Goal: Book appointment/travel/reservation

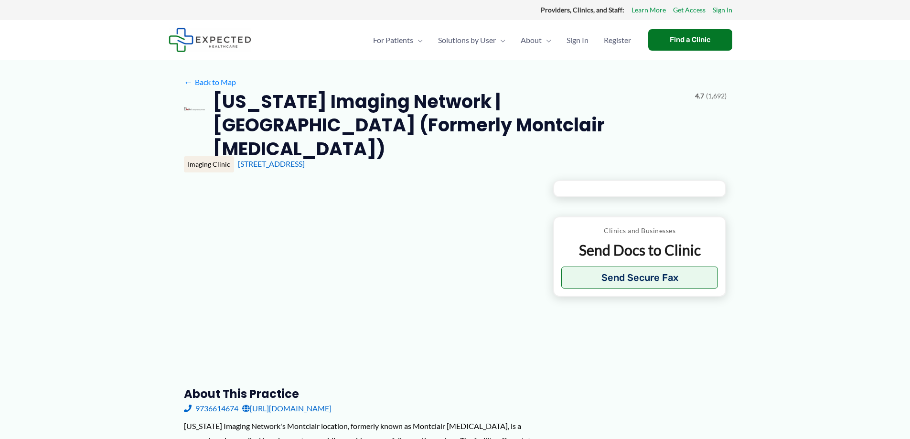
type input "**********"
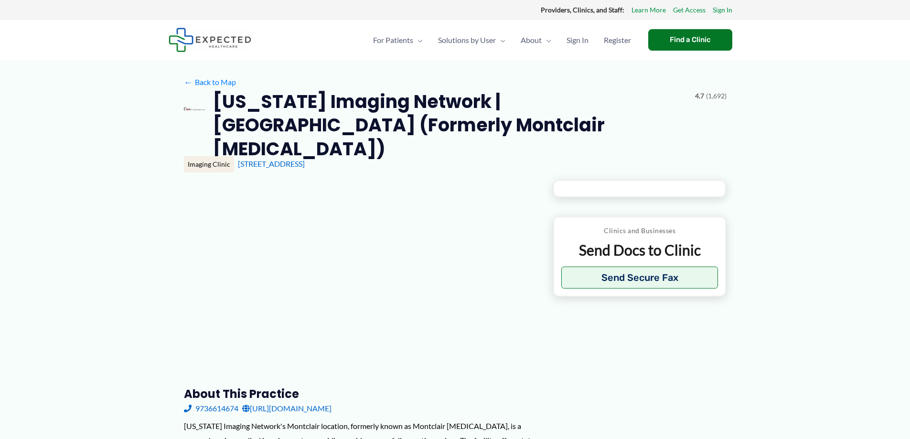
type input "**********"
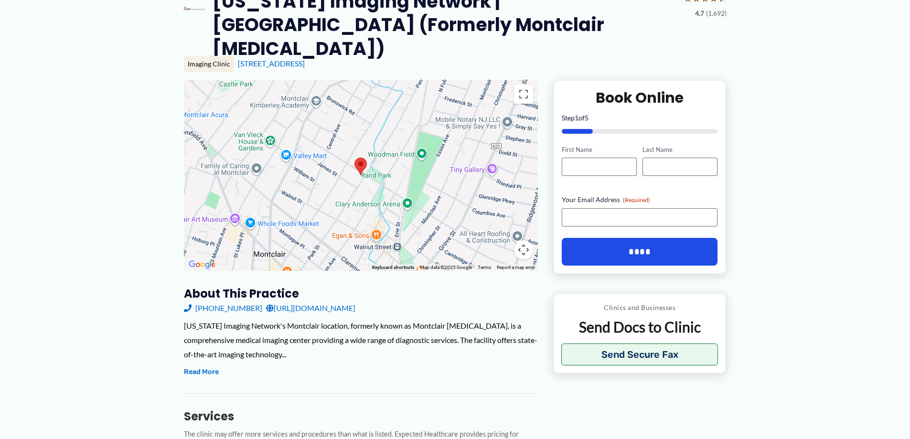
scroll to position [96, 0]
